Goal: Find specific page/section: Find specific page/section

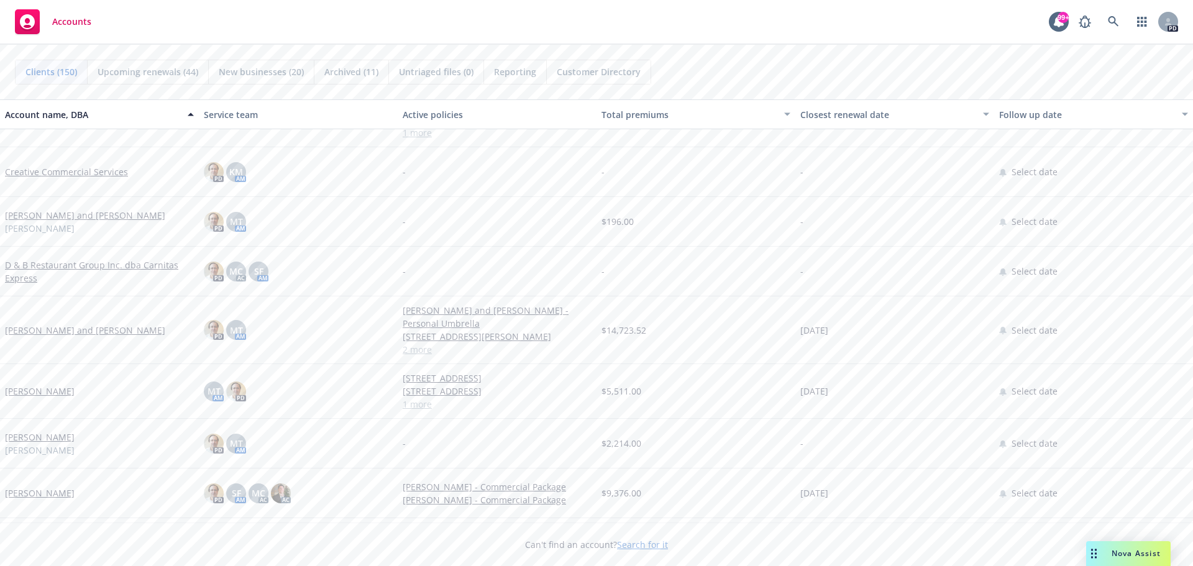
scroll to position [2299, 0]
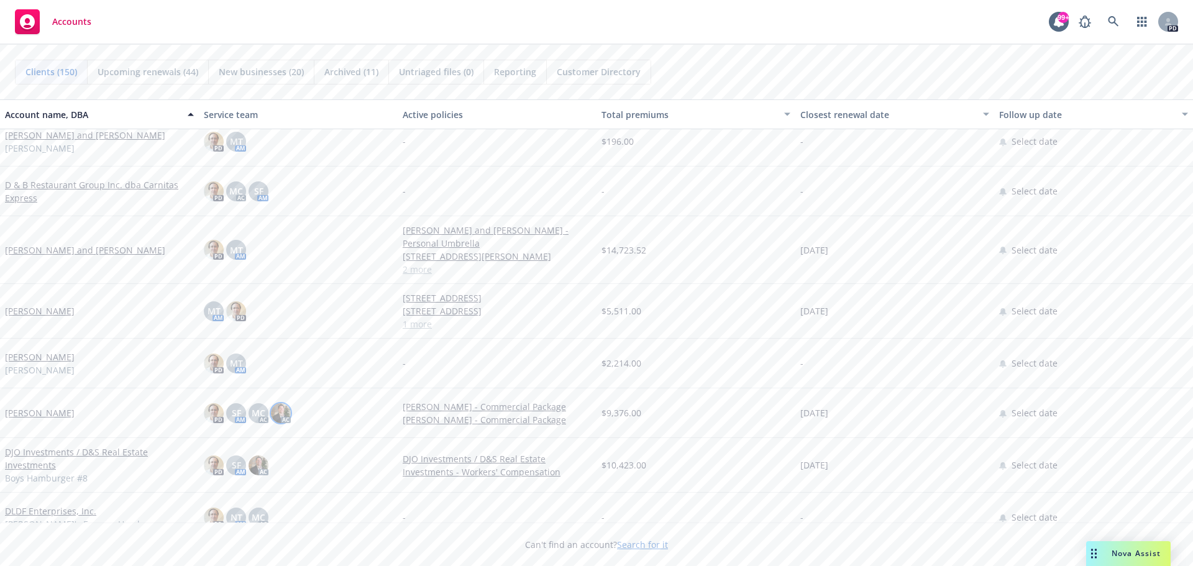
click at [277, 403] on img at bounding box center [281, 413] width 20 height 20
click at [394, 473] on div "PD SF AM AC" at bounding box center [298, 465] width 199 height 55
click at [28, 406] on link "[PERSON_NAME]" at bounding box center [40, 412] width 70 height 13
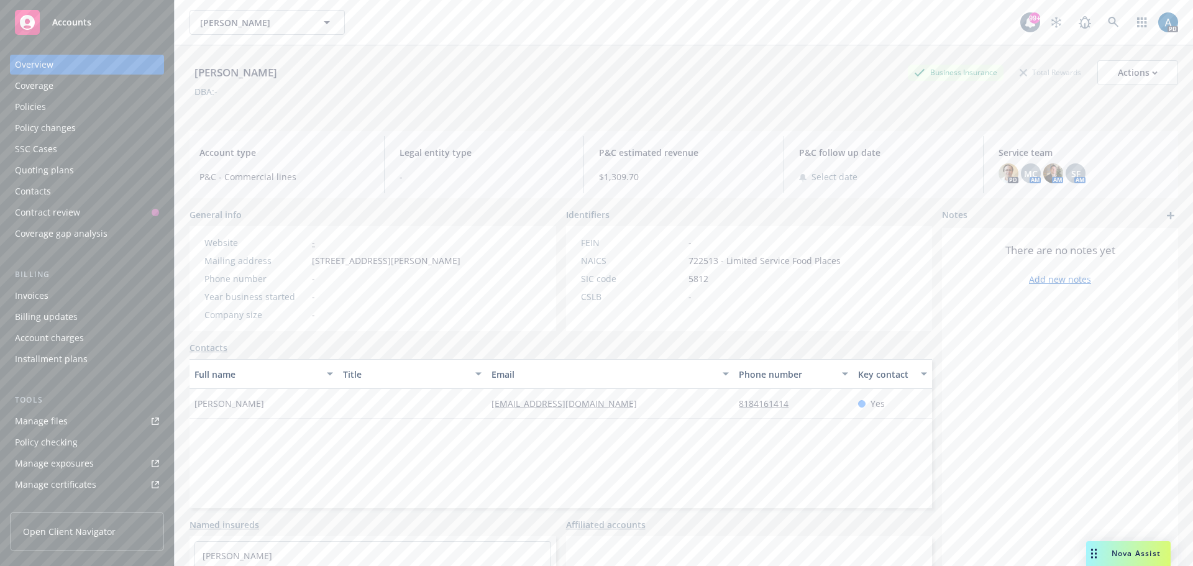
click at [32, 104] on div "Policies" at bounding box center [30, 107] width 31 height 20
